Goal: Check status: Check status

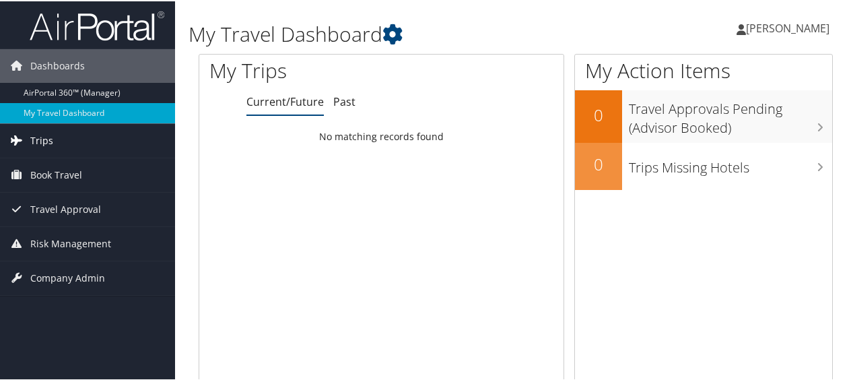
click at [59, 135] on link "Trips" at bounding box center [87, 139] width 175 height 34
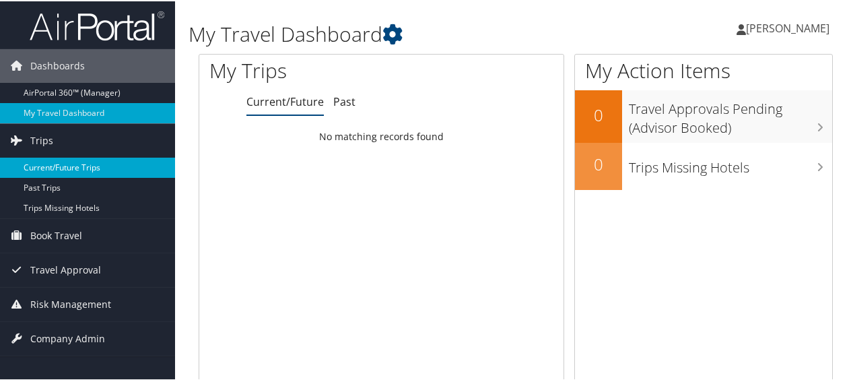
click at [63, 166] on link "Current/Future Trips" at bounding box center [87, 166] width 175 height 20
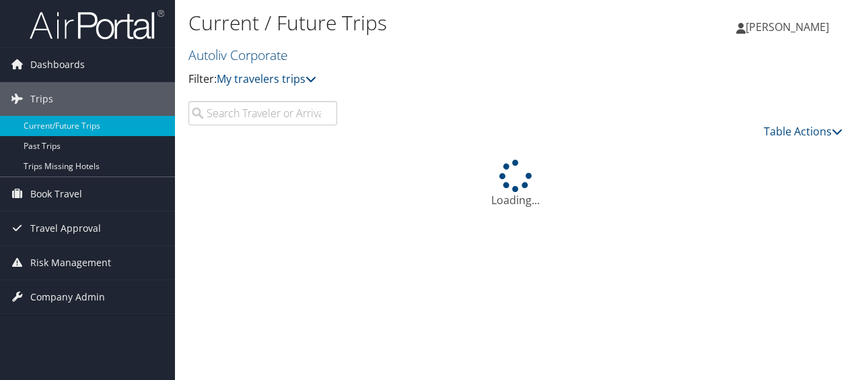
click at [287, 116] on input "search" at bounding box center [262, 113] width 149 height 24
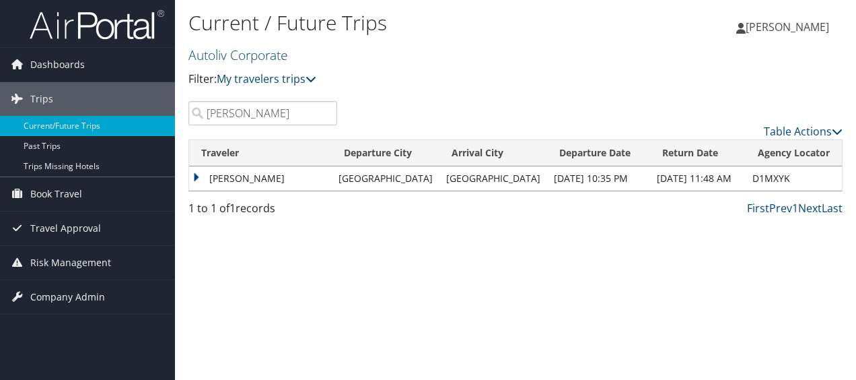
type input "[PERSON_NAME]"
click at [439, 180] on td "[GEOGRAPHIC_DATA]" at bounding box center [386, 178] width 108 height 24
click at [260, 180] on td "[PERSON_NAME]" at bounding box center [260, 178] width 143 height 24
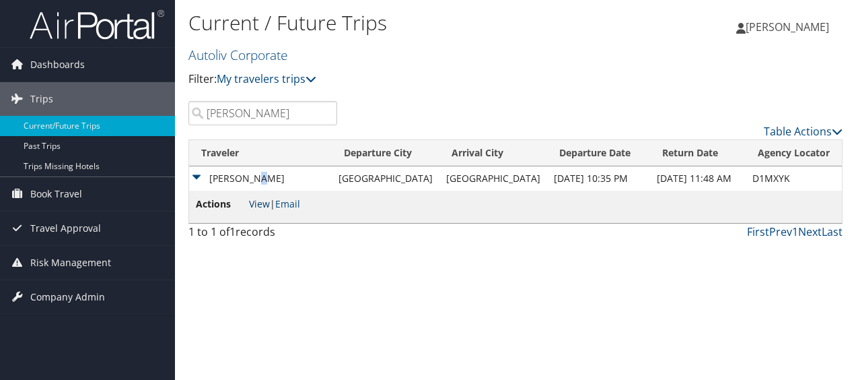
drag, startPoint x: 260, startPoint y: 180, endPoint x: 264, endPoint y: 203, distance: 23.9
click at [264, 203] on link "View" at bounding box center [259, 203] width 21 height 13
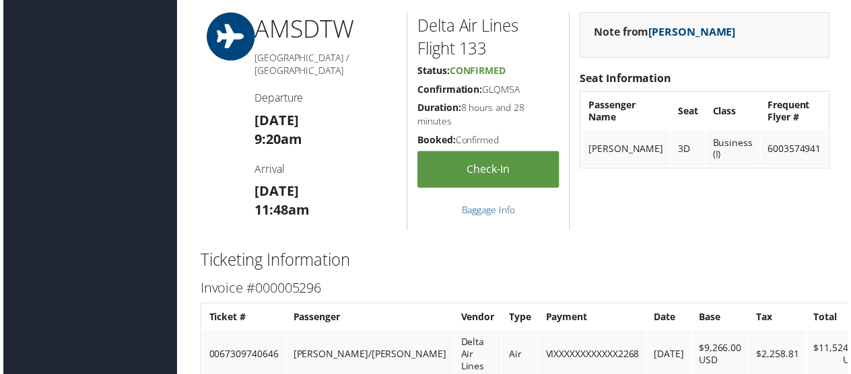
scroll to position [2154, 0]
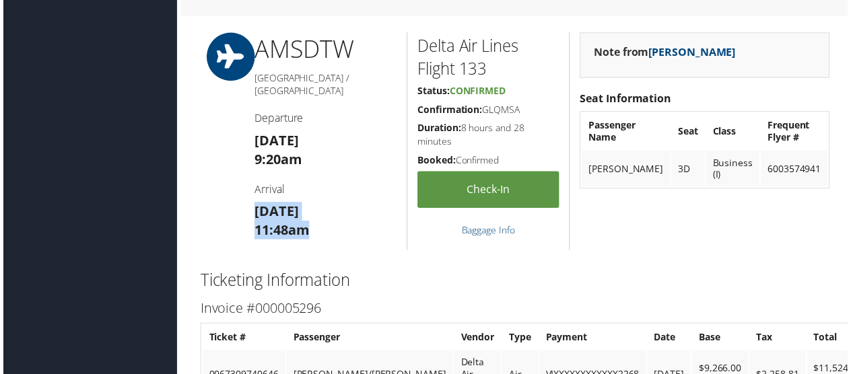
drag, startPoint x: 318, startPoint y: 214, endPoint x: 248, endPoint y: 190, distance: 73.8
click at [248, 190] on div "AMS DTW Amsterdam / Detroit Departure Fri 05 Sep 9:20am Arrival Fri 05 Sep 11:4…" at bounding box center [325, 142] width 164 height 219
drag, startPoint x: 248, startPoint y: 190, endPoint x: 215, endPoint y: 199, distance: 34.1
click at [215, 199] on div "AMS DTW Amsterdam / Detroit Departure Fri 05 Sep 9:20am Arrival Fri 05 Sep 11:4…" at bounding box center [515, 142] width 654 height 219
click at [373, 216] on div "AMS DTW Amsterdam / Detroit Departure Fri 05 Sep 9:20am Arrival Fri 05 Sep 11:4…" at bounding box center [325, 142] width 164 height 219
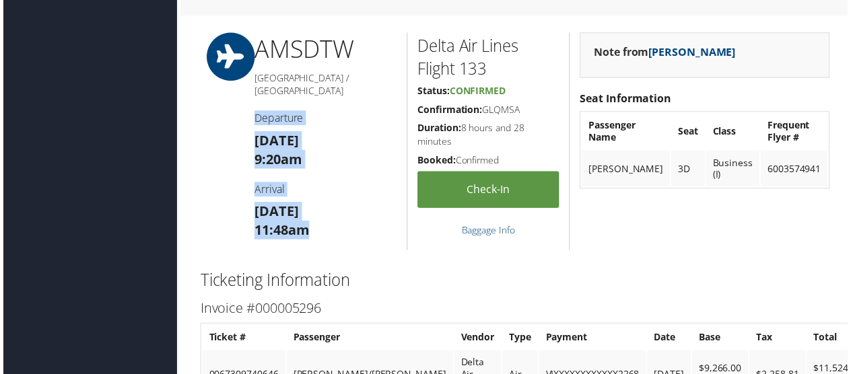
drag, startPoint x: 365, startPoint y: 217, endPoint x: 246, endPoint y: 100, distance: 167.0
click at [246, 100] on div "AMS DTW Amsterdam / Detroit Departure Fri 05 Sep 9:20am Arrival Fri 05 Sep 11:4…" at bounding box center [325, 142] width 164 height 219
click at [335, 204] on h3 "Fri 05 Sep 11:48am" at bounding box center [324, 223] width 143 height 38
drag, startPoint x: 331, startPoint y: 210, endPoint x: 246, endPoint y: 98, distance: 140.2
click at [246, 98] on div "AMS DTW Amsterdam / Detroit Departure Fri 05 Sep 9:20am Arrival Fri 05 Sep 11:4…" at bounding box center [325, 142] width 164 height 219
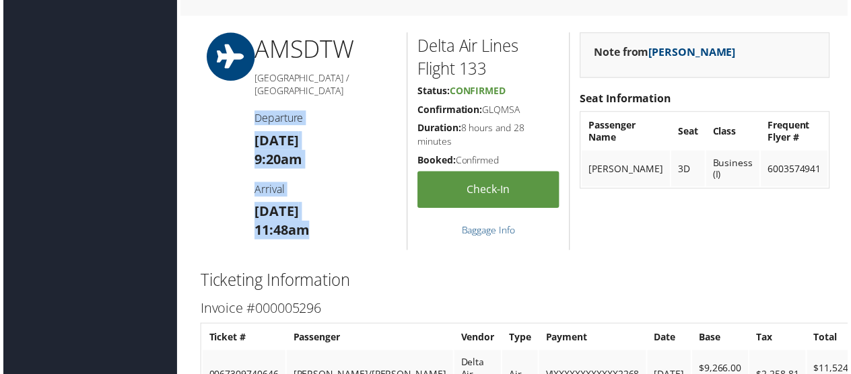
drag, startPoint x: 246, startPoint y: 98, endPoint x: 297, endPoint y: 184, distance: 99.6
click at [297, 204] on strong "Fri 05 Sep" at bounding box center [275, 213] width 44 height 18
click at [319, 211] on h3 "Fri 05 Sep 11:48am" at bounding box center [324, 223] width 143 height 38
drag, startPoint x: 324, startPoint y: 213, endPoint x: 246, endPoint y: 92, distance: 144.1
click at [246, 92] on div "AMS DTW Amsterdam / Detroit Departure Fri 05 Sep 9:20am Arrival Fri 05 Sep 11:4…" at bounding box center [325, 142] width 164 height 219
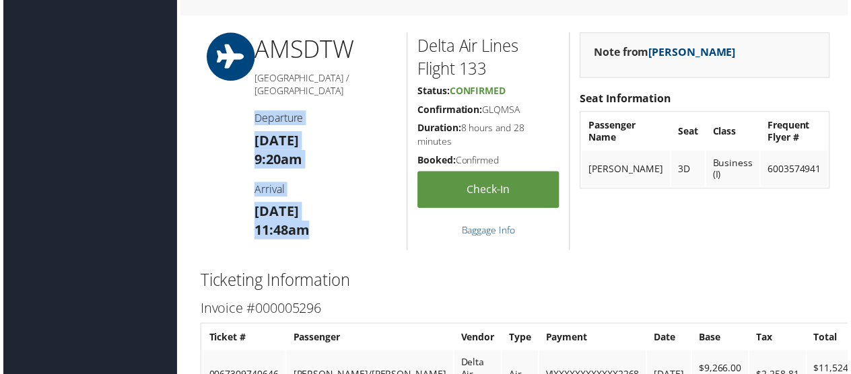
drag, startPoint x: 246, startPoint y: 92, endPoint x: 305, endPoint y: 172, distance: 99.2
click at [305, 184] on h4 "Arrival" at bounding box center [324, 191] width 143 height 15
click at [320, 204] on h3 "Fri 05 Sep 11:48am" at bounding box center [324, 223] width 143 height 38
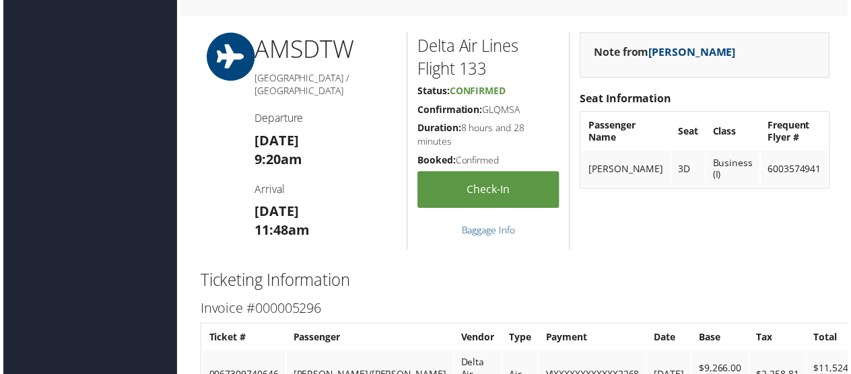
click at [245, 94] on div "AMS DTW Amsterdam / Detroit Departure Fri 05 Sep 9:20am Arrival Fri 05 Sep 11:4…" at bounding box center [325, 142] width 164 height 219
drag, startPoint x: 245, startPoint y: 94, endPoint x: 222, endPoint y: 178, distance: 87.2
click at [221, 178] on div "AMS DTW Amsterdam / Detroit Departure Fri 05 Sep 9:20am Arrival Fri 05 Sep 11:4…" at bounding box center [515, 142] width 654 height 219
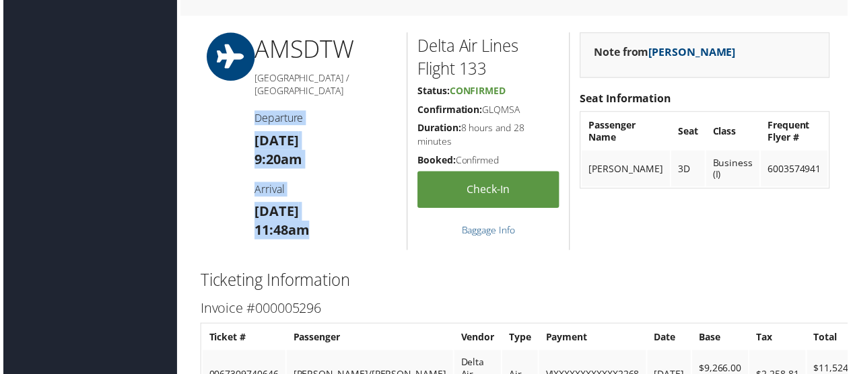
drag, startPoint x: 329, startPoint y: 210, endPoint x: 250, endPoint y: 91, distance: 142.8
click at [250, 91] on div "AMS DTW Amsterdam / Detroit Departure Fri 05 Sep 9:20am Arrival Fri 05 Sep 11:4…" at bounding box center [325, 142] width 164 height 219
drag, startPoint x: 250, startPoint y: 91, endPoint x: 329, endPoint y: 207, distance: 140.5
click at [316, 204] on h3 "Fri 05 Sep 11:48am" at bounding box center [324, 223] width 143 height 38
click at [332, 211] on h3 "Fri 05 Sep 11:48am" at bounding box center [324, 223] width 143 height 38
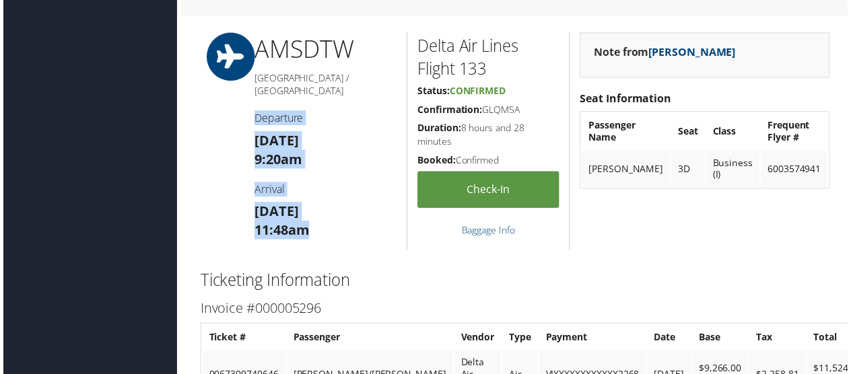
click at [349, 212] on h3 "Fri 05 Sep 11:48am" at bounding box center [324, 223] width 143 height 38
drag, startPoint x: 357, startPoint y: 211, endPoint x: 238, endPoint y: 94, distance: 166.6
click at [238, 94] on div "AMS DTW Amsterdam / Detroit Departure Fri 05 Sep 9:20am Arrival Fri 05 Sep 11:4…" at bounding box center [515, 142] width 654 height 219
drag, startPoint x: 238, startPoint y: 94, endPoint x: 306, endPoint y: 202, distance: 127.0
click at [306, 223] on strong "11:48am" at bounding box center [280, 232] width 55 height 18
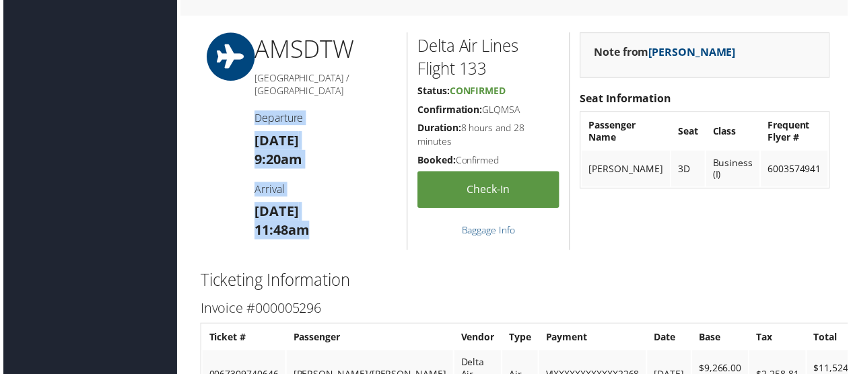
click at [322, 214] on h3 "Fri 05 Sep 11:48am" at bounding box center [324, 223] width 143 height 38
drag, startPoint x: 328, startPoint y: 213, endPoint x: 242, endPoint y: 96, distance: 144.8
click at [243, 96] on div "AMS DTW Amsterdam / Detroit Departure Fri 05 Sep 9:20am Arrival Fri 05 Sep 11:4…" at bounding box center [325, 142] width 164 height 219
drag, startPoint x: 242, startPoint y: 96, endPoint x: 353, endPoint y: 202, distance: 153.3
click at [353, 204] on h3 "Fri 05 Sep 11:48am" at bounding box center [324, 223] width 143 height 38
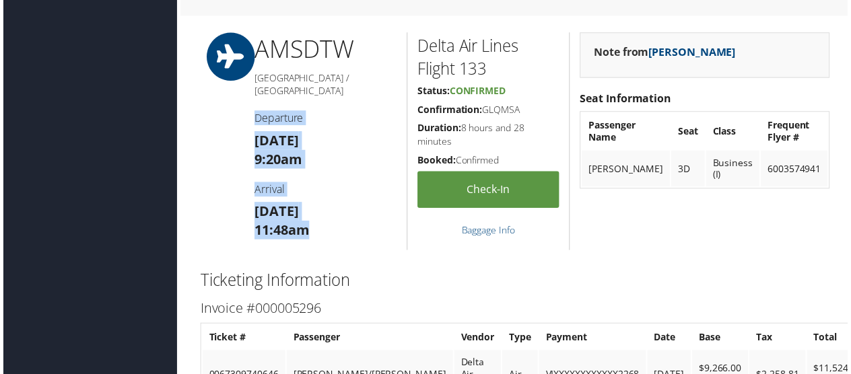
click at [343, 219] on div "AMS DTW Amsterdam / Detroit Departure Fri 05 Sep 9:20am Arrival Fri 05 Sep 11:4…" at bounding box center [325, 142] width 164 height 219
drag, startPoint x: 342, startPoint y: 214, endPoint x: 232, endPoint y: 97, distance: 160.5
click at [232, 97] on div "AMS DTW Amsterdam / Detroit Departure Fri 05 Sep 9:20am Arrival Fri 05 Sep 11:4…" at bounding box center [515, 142] width 654 height 219
drag, startPoint x: 232, startPoint y: 97, endPoint x: 338, endPoint y: 202, distance: 148.9
click at [338, 204] on h3 "Fri 05 Sep 11:48am" at bounding box center [324, 223] width 143 height 38
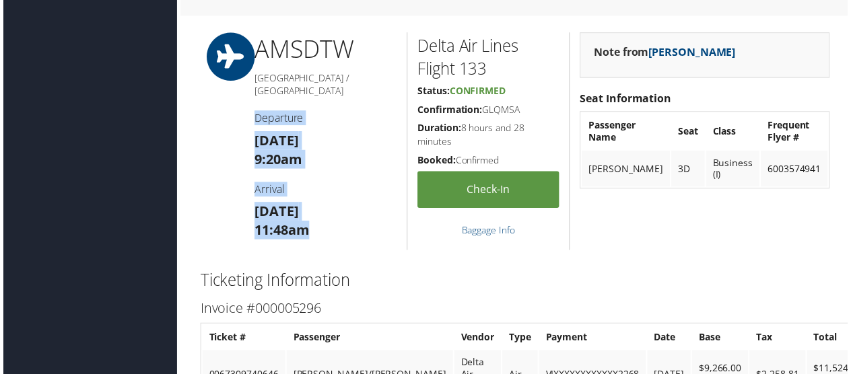
click at [328, 218] on div "AMS DTW Amsterdam / Detroit Departure Fri 05 Sep 9:20am Arrival Fri 05 Sep 11:4…" at bounding box center [325, 142] width 164 height 219
drag, startPoint x: 330, startPoint y: 213, endPoint x: 252, endPoint y: 99, distance: 138.1
click at [252, 99] on div "AMS DTW Amsterdam / Detroit Departure Fri 05 Sep 9:20am Arrival Fri 05 Sep 11:4…" at bounding box center [325, 142] width 164 height 219
drag, startPoint x: 252, startPoint y: 99, endPoint x: 287, endPoint y: 172, distance: 80.4
click at [286, 184] on h4 "Arrival" at bounding box center [324, 191] width 143 height 15
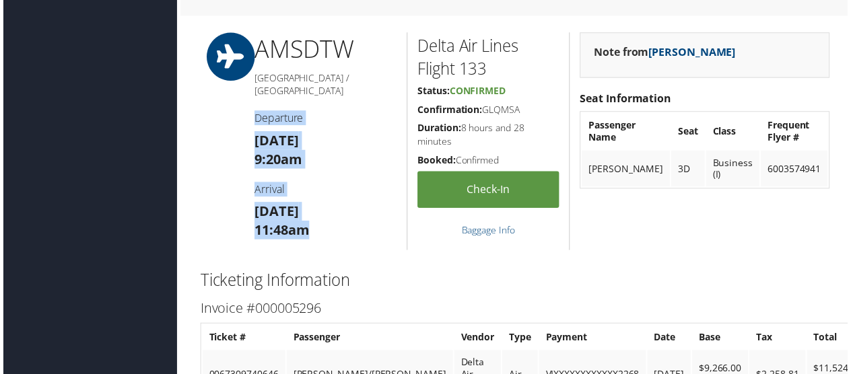
click at [297, 204] on strong "Fri 05 Sep" at bounding box center [275, 213] width 44 height 18
drag, startPoint x: 320, startPoint y: 207, endPoint x: 246, endPoint y: 96, distance: 133.1
click at [246, 96] on div "AMS DTW Amsterdam / Detroit Departure Fri 05 Sep 9:20am Arrival Fri 05 Sep 11:4…" at bounding box center [325, 142] width 164 height 219
drag, startPoint x: 246, startPoint y: 96, endPoint x: 328, endPoint y: 213, distance: 142.6
click at [328, 213] on h3 "Fri 05 Sep 11:48am" at bounding box center [324, 223] width 143 height 38
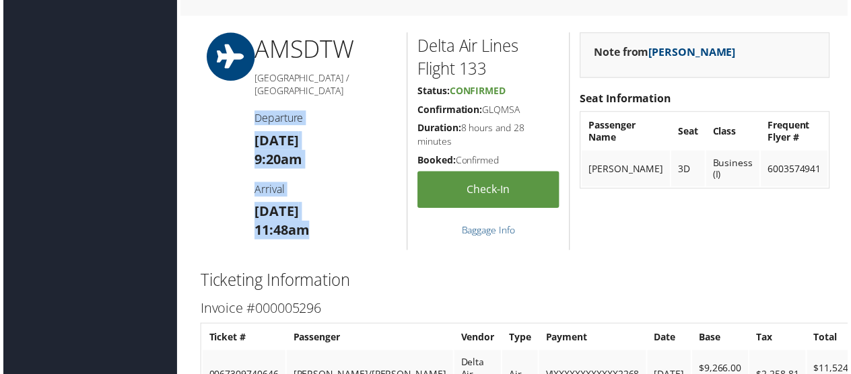
click at [332, 213] on h3 "Fri 05 Sep 11:48am" at bounding box center [324, 223] width 143 height 38
drag, startPoint x: 339, startPoint y: 211, endPoint x: 242, endPoint y: 84, distance: 159.9
click at [243, 84] on div "AMS DTW Amsterdam / Detroit Departure Fri 05 Sep 9:20am Arrival Fri 05 Sep 11:4…" at bounding box center [325, 142] width 164 height 219
drag, startPoint x: 242, startPoint y: 84, endPoint x: 266, endPoint y: 171, distance: 90.1
click at [260, 184] on h4 "Arrival" at bounding box center [324, 191] width 143 height 15
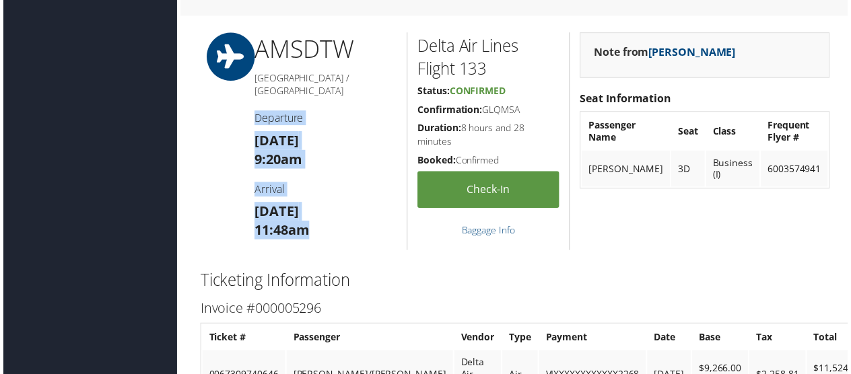
click at [316, 205] on h3 "Fri 05 Sep 11:48am" at bounding box center [324, 223] width 143 height 38
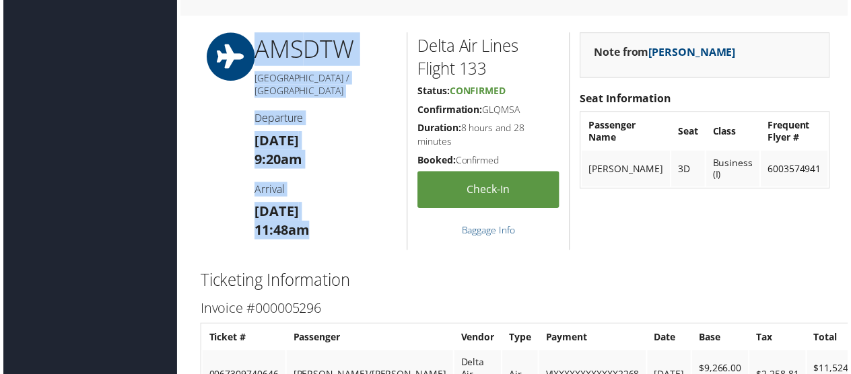
drag, startPoint x: 323, startPoint y: 222, endPoint x: 218, endPoint y: 85, distance: 172.8
click at [218, 85] on div "AMS DTW Amsterdam / Detroit Departure Fri 05 Sep 9:20am Arrival Fri 05 Sep 11:4…" at bounding box center [515, 142] width 654 height 219
drag, startPoint x: 218, startPoint y: 85, endPoint x: 304, endPoint y: 192, distance: 137.9
click at [297, 204] on strong "Fri 05 Sep" at bounding box center [275, 213] width 44 height 18
click at [319, 209] on h3 "Fri 05 Sep 11:48am" at bounding box center [324, 223] width 143 height 38
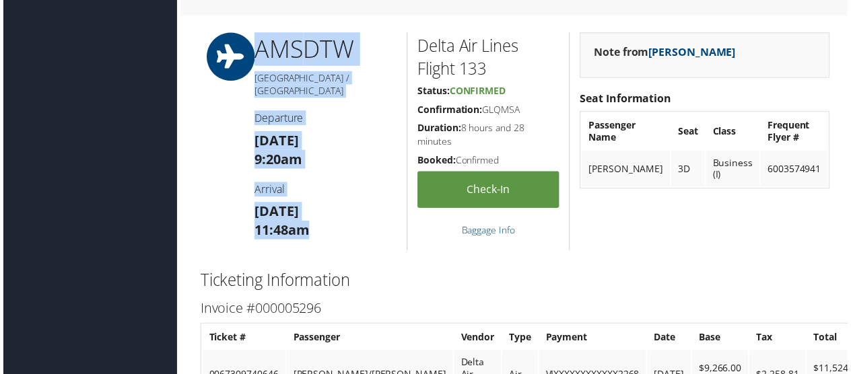
drag, startPoint x: 323, startPoint y: 208, endPoint x: 254, endPoint y: 34, distance: 187.3
click at [254, 34] on div "AMS DTW Amsterdam / Detroit Departure Fri 05 Sep 9:20am Arrival Fri 05 Sep 11:4…" at bounding box center [325, 142] width 164 height 219
drag, startPoint x: 254, startPoint y: 34, endPoint x: 306, endPoint y: 200, distance: 173.9
click at [306, 223] on strong "11:48am" at bounding box center [280, 232] width 55 height 18
click at [322, 213] on h3 "Fri 05 Sep 11:48am" at bounding box center [324, 223] width 143 height 38
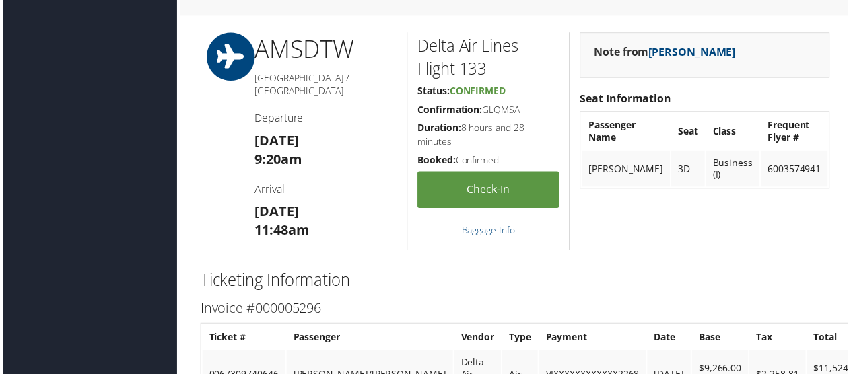
click at [323, 213] on h3 "Fri 05 Sep 11:48am" at bounding box center [324, 223] width 143 height 38
click at [331, 215] on h3 "Fri 05 Sep 11:48am" at bounding box center [324, 223] width 143 height 38
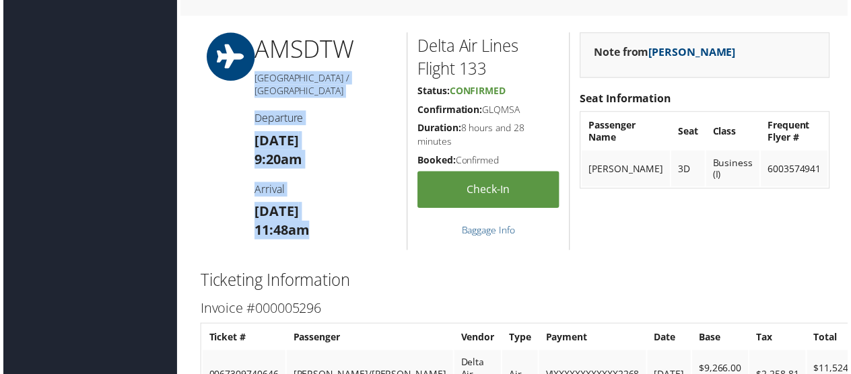
drag, startPoint x: 341, startPoint y: 218, endPoint x: 254, endPoint y: 66, distance: 175.1
click at [254, 66] on div "AMS DTW Amsterdam / Detroit Departure Fri 05 Sep 9:20am Arrival Fri 05 Sep 11:4…" at bounding box center [325, 142] width 164 height 219
drag, startPoint x: 254, startPoint y: 66, endPoint x: 295, endPoint y: 174, distance: 115.6
click at [295, 174] on div "AMS DTW Amsterdam / Detroit Departure Fri 05 Sep 9:20am Arrival Fri 05 Sep 11:4…" at bounding box center [325, 142] width 164 height 219
click at [328, 226] on div "AMS DTW Amsterdam / Detroit Departure Fri 05 Sep 9:20am Arrival Fri 05 Sep 11:4…" at bounding box center [325, 142] width 164 height 219
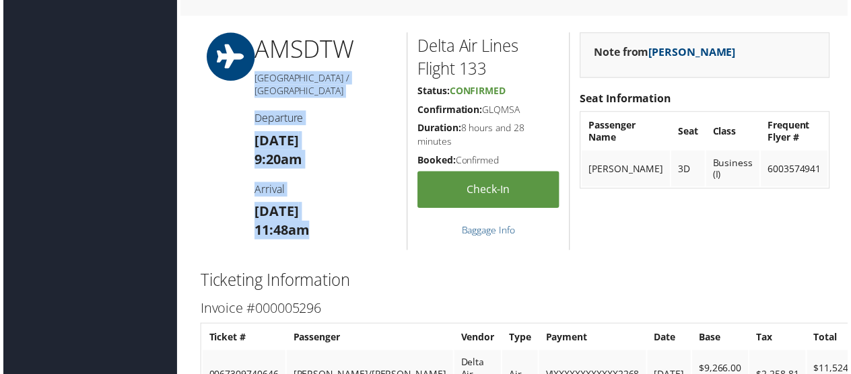
drag, startPoint x: 330, startPoint y: 213, endPoint x: 252, endPoint y: 69, distance: 163.8
click at [252, 69] on div "AMS DTW Amsterdam / Detroit Departure Fri 05 Sep 9:20am Arrival Fri 05 Sep 11:4…" at bounding box center [325, 142] width 164 height 219
drag, startPoint x: 252, startPoint y: 69, endPoint x: 305, endPoint y: 147, distance: 94.6
click at [305, 147] on div "AMS DTW Amsterdam / Detroit Departure Fri 05 Sep 9:20am Arrival Fri 05 Sep 11:4…" at bounding box center [325, 142] width 164 height 219
